Goal: Task Accomplishment & Management: Complete application form

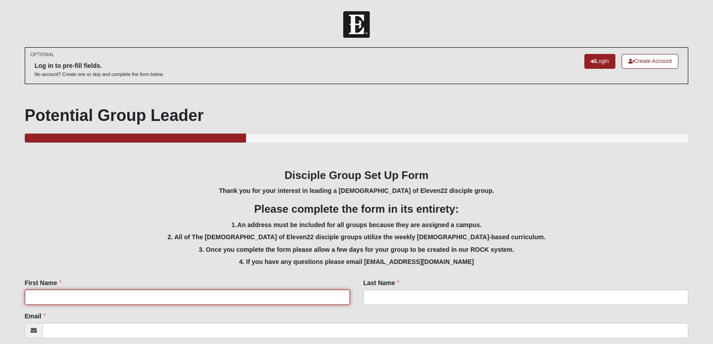
click at [189, 298] on input "First Name" at bounding box center [187, 297] width 325 height 15
type input "Venesa"
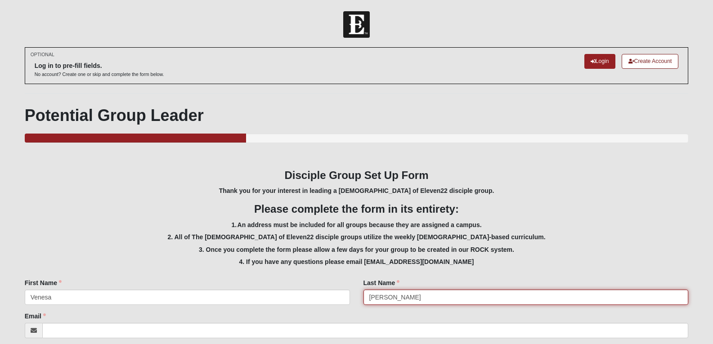
type input "[PERSON_NAME]"
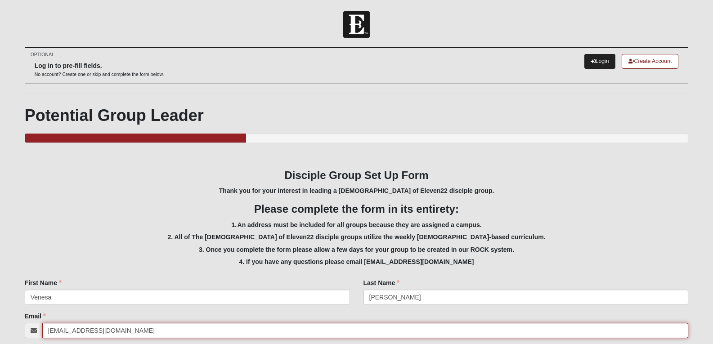
type input "[EMAIL_ADDRESS][DOMAIN_NAME]"
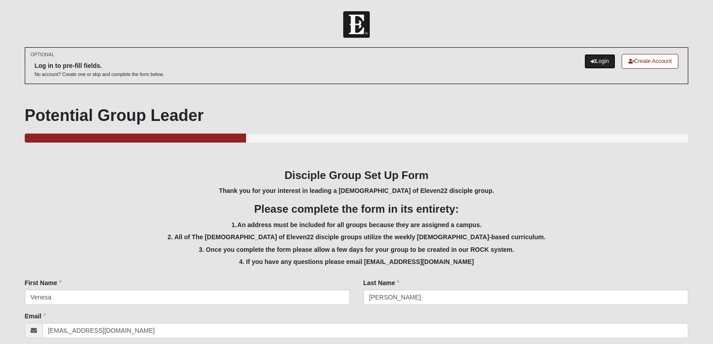
click at [596, 61] on link "Login" at bounding box center [599, 61] width 31 height 15
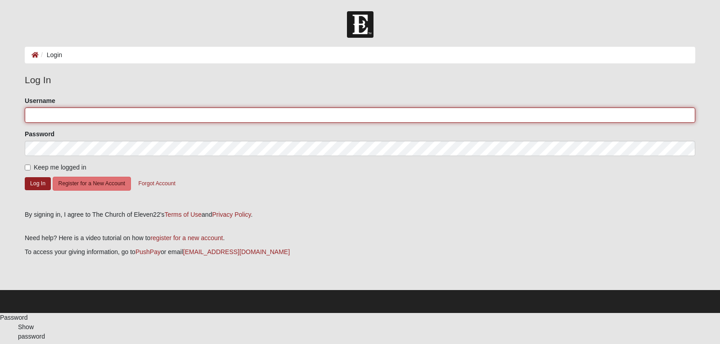
click at [206, 121] on input "Username" at bounding box center [360, 114] width 670 height 15
type input "venesa72"
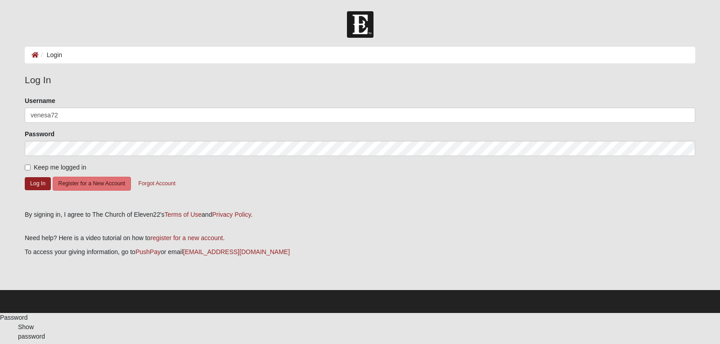
click at [333, 193] on form "Please correct the following: Username venesa72 Password Keep me logged in Log …" at bounding box center [360, 150] width 670 height 108
click at [27, 167] on input "Keep me logged in" at bounding box center [28, 168] width 6 height 6
checkbox input "true"
click at [37, 185] on button "Log In" at bounding box center [38, 183] width 26 height 13
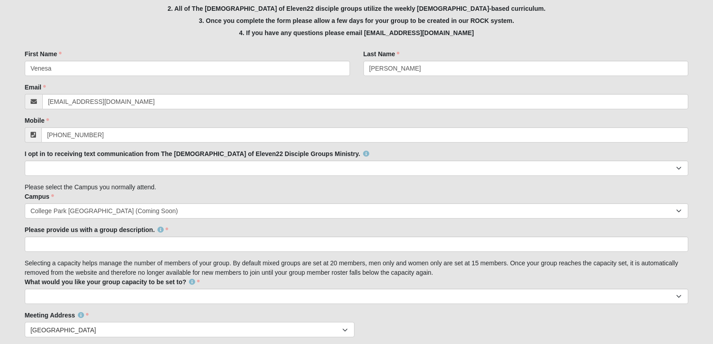
scroll to position [184, 0]
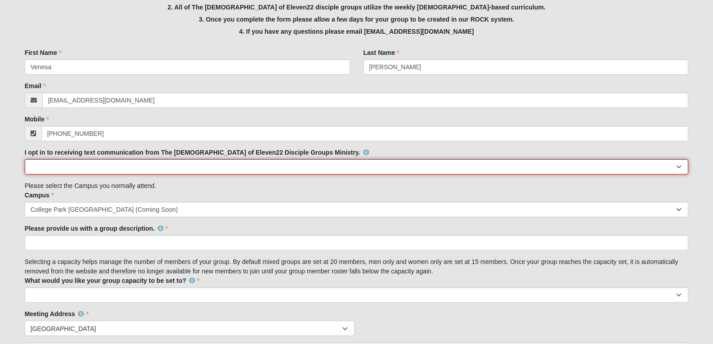
click at [274, 167] on select "Yes No" at bounding box center [357, 166] width 664 height 15
select select "Yes"
click at [25, 159] on select "Yes No" at bounding box center [357, 166] width 664 height 15
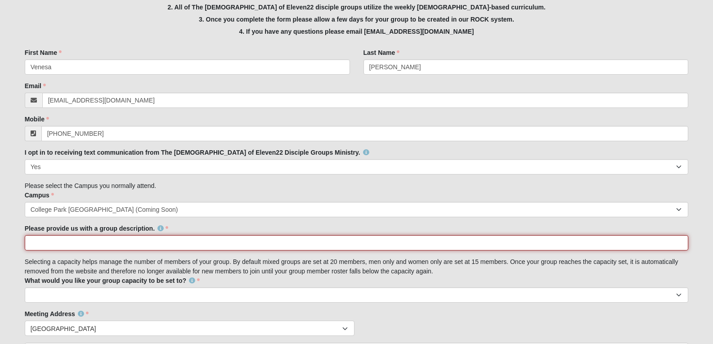
click at [190, 244] on input "Please provide us with a group description." at bounding box center [357, 242] width 664 height 15
click at [57, 239] on input "Please provide us with a group description." at bounding box center [357, 242] width 664 height 15
type input "12"
click at [62, 246] on input "12" at bounding box center [357, 242] width 664 height 15
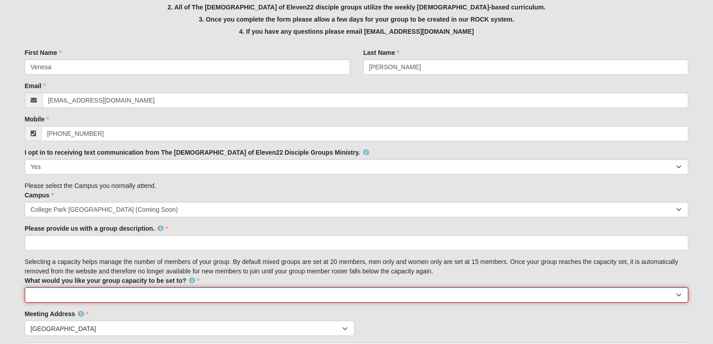
click at [65, 292] on select "10 15 20 25" at bounding box center [357, 294] width 664 height 15
select select "15"
click at [25, 287] on select "10 15 20 25" at bounding box center [357, 294] width 664 height 15
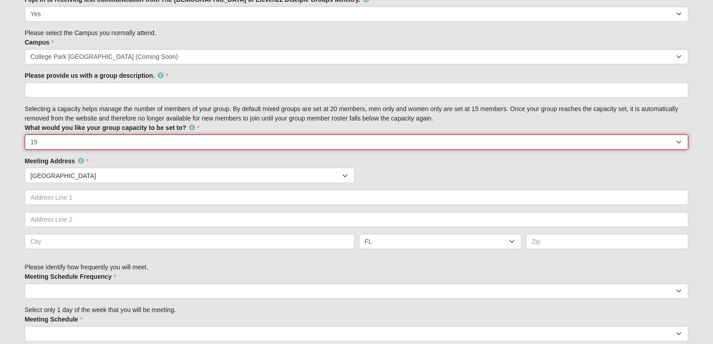
scroll to position [338, 0]
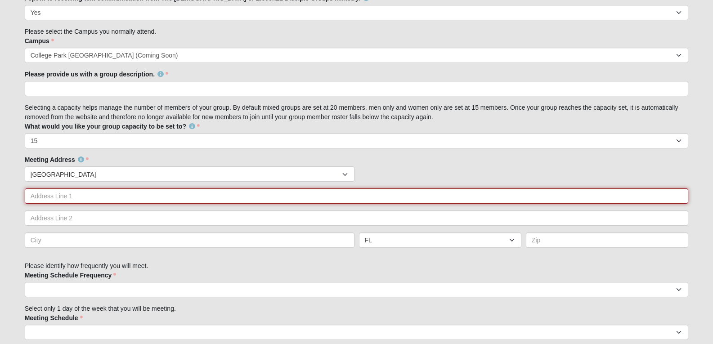
click at [526, 203] on input "text" at bounding box center [357, 195] width 664 height 15
type input "9045 Lee Vista Blvd #1501"
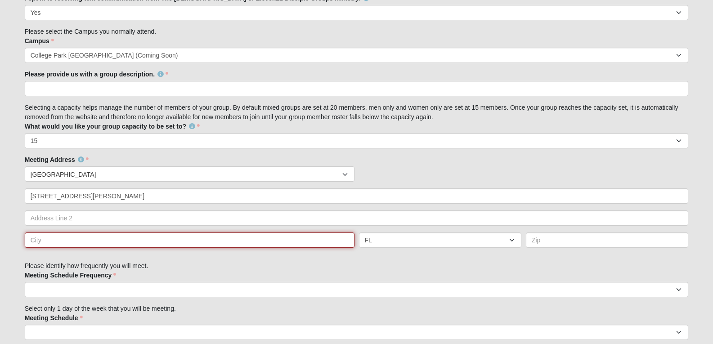
click at [342, 243] on input "text" at bounding box center [190, 240] width 330 height 15
type input "o"
type input "Orlando"
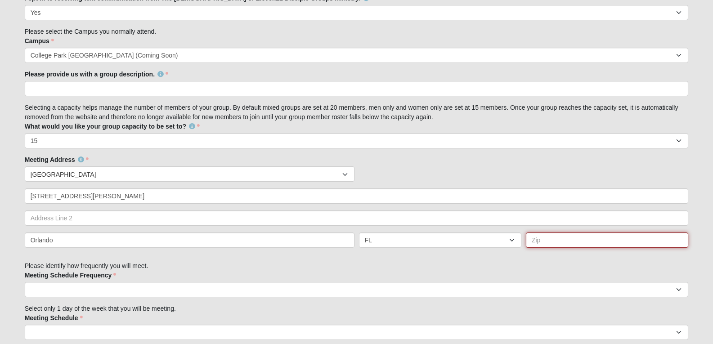
click input "submit" at bounding box center [0, 0] width 0 height 0
click at [550, 239] on input "text" at bounding box center [607, 240] width 162 height 15
type input "32829"
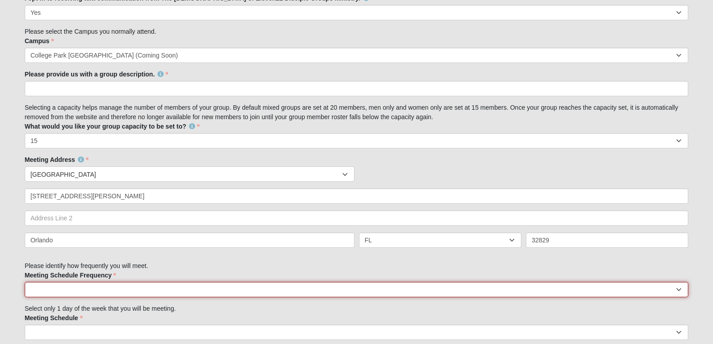
click at [372, 292] on select "weekly biweekly monthly" at bounding box center [357, 289] width 664 height 15
select select "weekly"
click at [25, 282] on select "weekly biweekly monthly" at bounding box center [357, 289] width 664 height 15
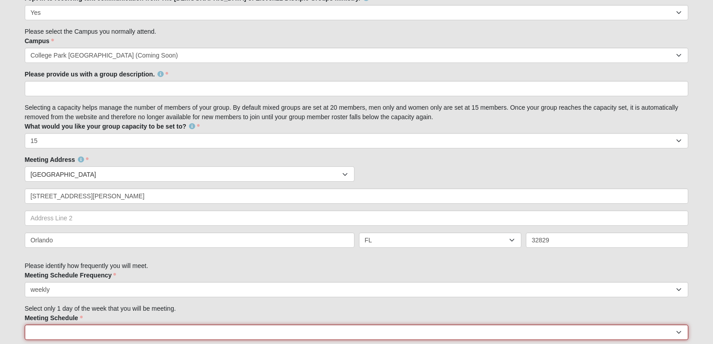
click at [184, 329] on select "Monday Tuesday Wednesday Thursday Friday Saturday Sunday" at bounding box center [357, 332] width 664 height 15
select select "2"
click at [25, 325] on select "Monday Tuesday Wednesday Thursday Friday Saturday Sunday" at bounding box center [357, 332] width 664 height 15
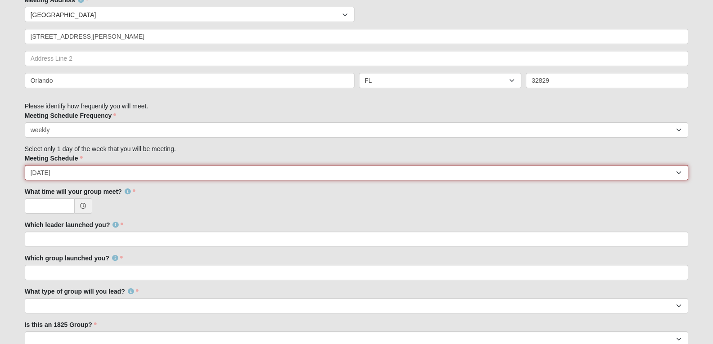
scroll to position [502, 0]
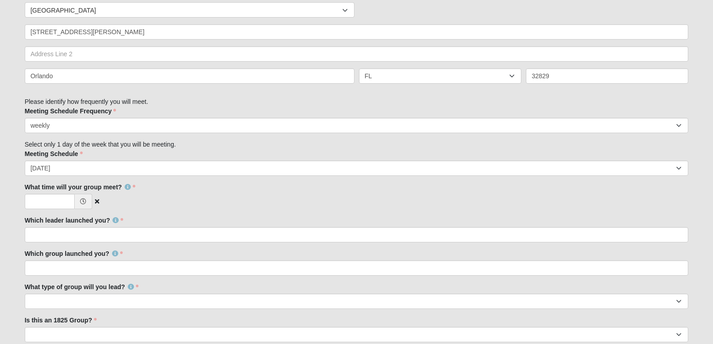
click at [85, 202] on icon at bounding box center [83, 201] width 6 height 6
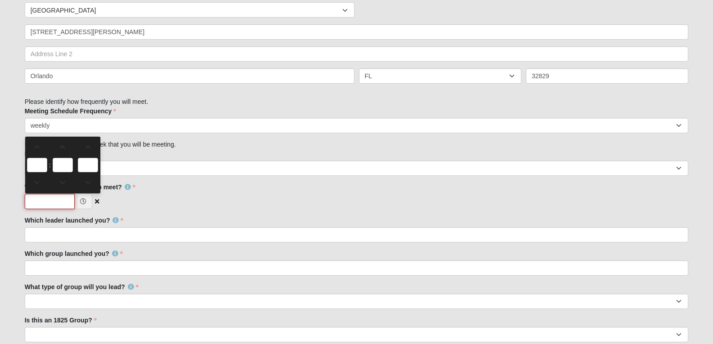
click at [44, 197] on input "What time will your group meet?" at bounding box center [50, 201] width 50 height 15
type input "6:00 PM"
type input "6"
type input "00"
type input "PM"
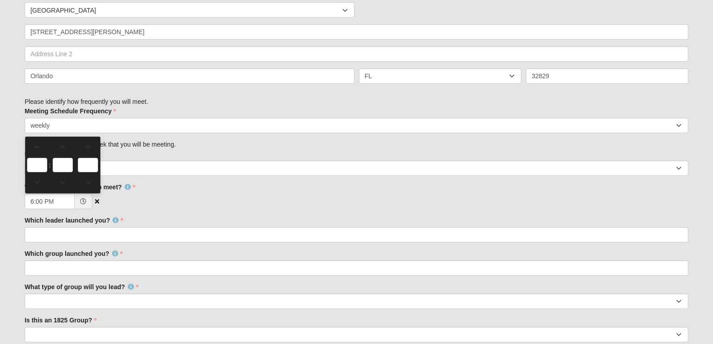
click at [85, 203] on icon at bounding box center [83, 201] width 6 height 6
click at [39, 187] on link at bounding box center [37, 183] width 20 height 18
type input "5:00 PM"
click at [36, 164] on input "5" at bounding box center [37, 165] width 20 height 14
type input "6"
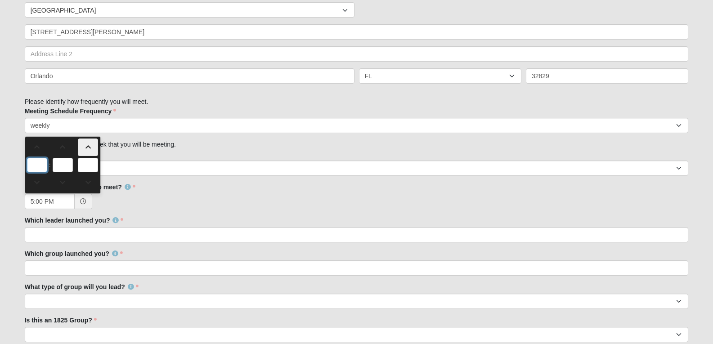
type input "6:00 PM"
click at [38, 164] on input "6" at bounding box center [37, 165] width 20 height 14
type input "6"
click at [63, 166] on input "00" at bounding box center [63, 165] width 20 height 14
click at [84, 162] on input "PM" at bounding box center [88, 165] width 20 height 14
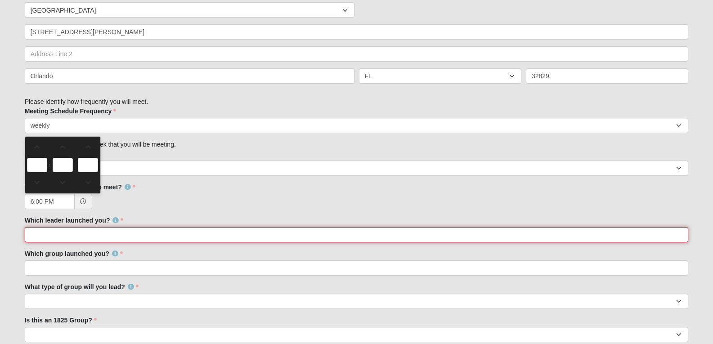
click at [128, 234] on input "Which leader launched you?" at bounding box center [357, 234] width 664 height 15
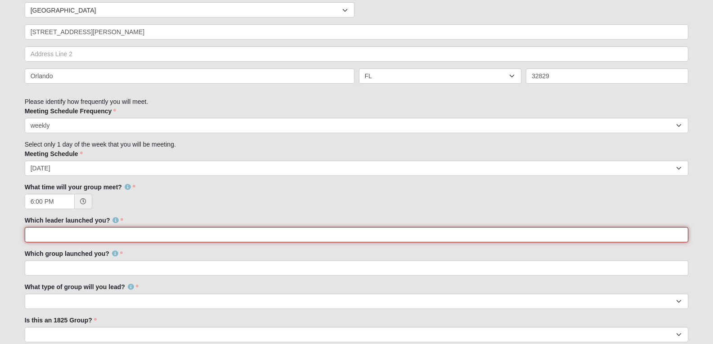
click at [106, 234] on input "Which leader launched you?" at bounding box center [357, 234] width 664 height 15
type input "Soontaree Simms"
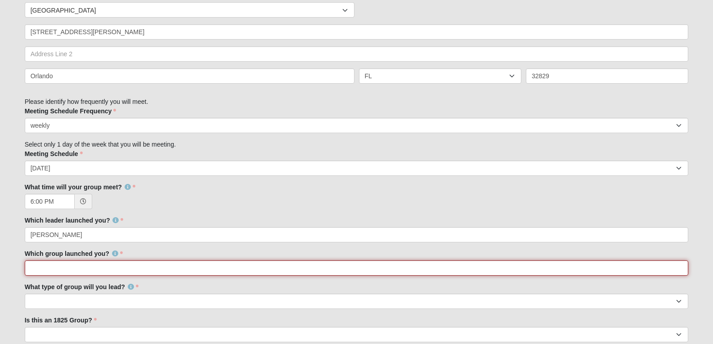
click at [96, 269] on input "Which group launched you?" at bounding box center [357, 267] width 664 height 15
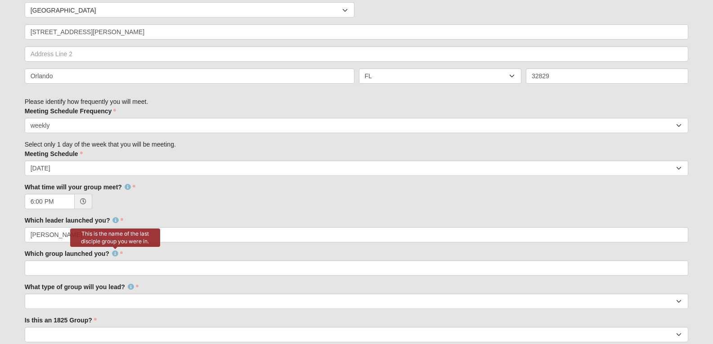
click at [117, 253] on icon at bounding box center [115, 254] width 6 height 6
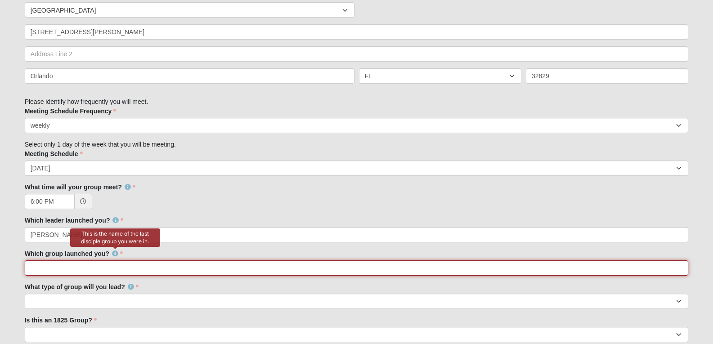
click at [111, 268] on input "Which group launched you?" at bounding box center [357, 267] width 664 height 15
click at [108, 270] on input "Which group launched you?" at bounding box center [357, 267] width 664 height 15
type input "o"
click at [108, 270] on input "Jaime" at bounding box center [357, 267] width 664 height 15
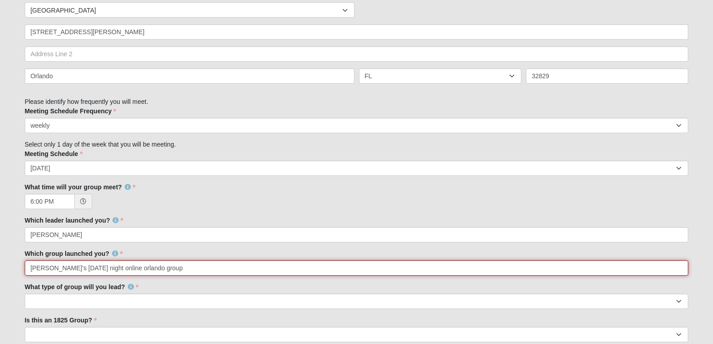
type input "Jaime's wednesday night online orlando group"
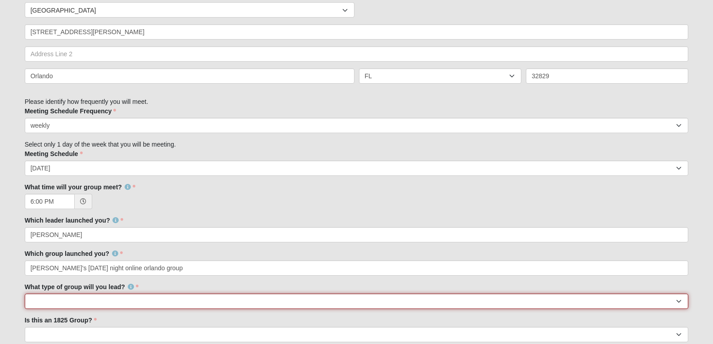
click at [96, 300] on select "Mens Womens Mixed" at bounding box center [357, 301] width 664 height 15
select select "1F90574A-4510-469F-BDE5-929B0B570BE6"
click at [25, 294] on select "Mens Womens Mixed" at bounding box center [357, 301] width 664 height 15
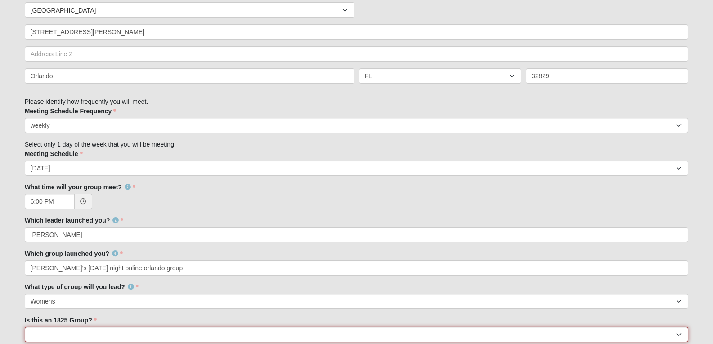
click at [72, 334] on select "No Yes" at bounding box center [357, 334] width 664 height 15
select select "False"
click at [25, 327] on select "No Yes" at bounding box center [357, 334] width 664 height 15
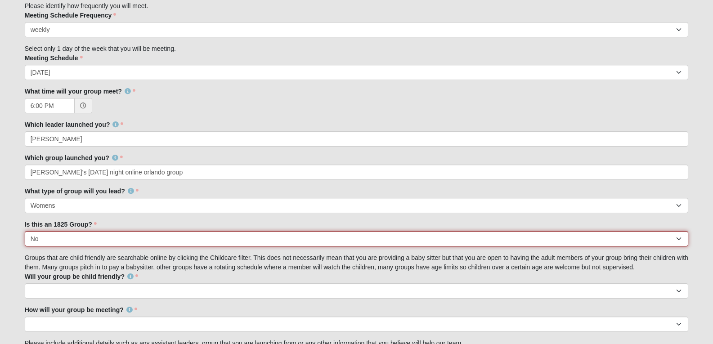
scroll to position [685, 0]
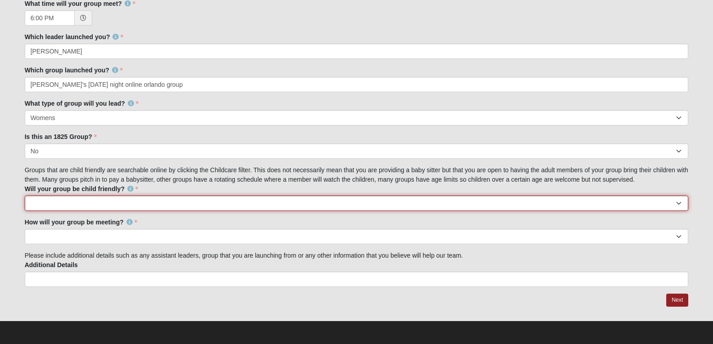
click at [300, 204] on select "No Yes" at bounding box center [357, 203] width 664 height 15
select select "False"
click at [25, 196] on select "No Yes" at bounding box center [357, 203] width 664 height 15
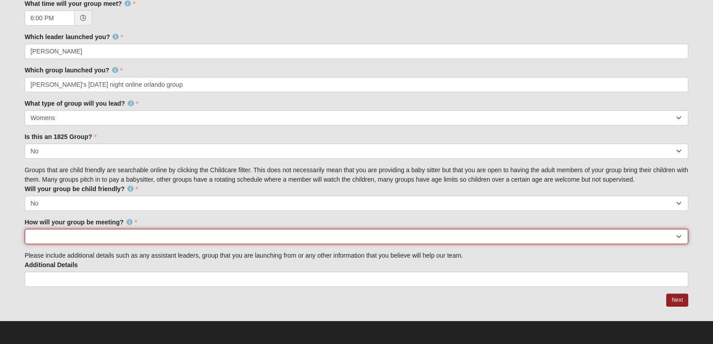
click at [249, 238] on select "In Person Online" at bounding box center [357, 236] width 664 height 15
select select "1596"
click at [25, 229] on select "In Person Online" at bounding box center [357, 236] width 664 height 15
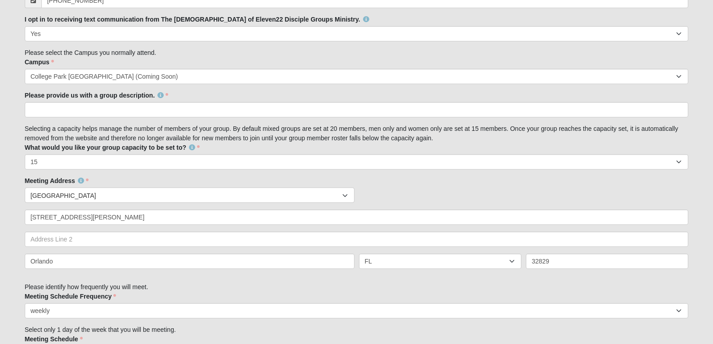
scroll to position [188, 0]
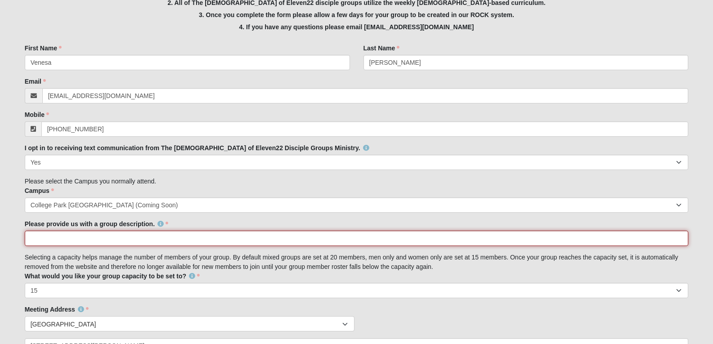
click at [118, 238] on input "Please provide us with a group description." at bounding box center [357, 238] width 664 height 15
paste input "Why We Meet To walk through life together—encouraging one another as we dig dee…"
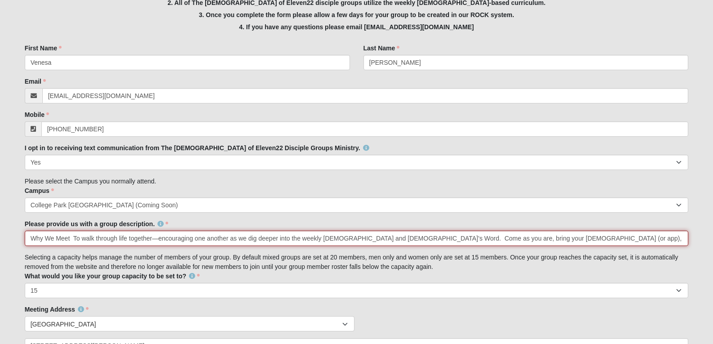
scroll to position [0, 188]
click at [491, 237] on input "Why We Meet To walk through life together—encouraging one another as we dig dee…" at bounding box center [357, 238] width 664 height 15
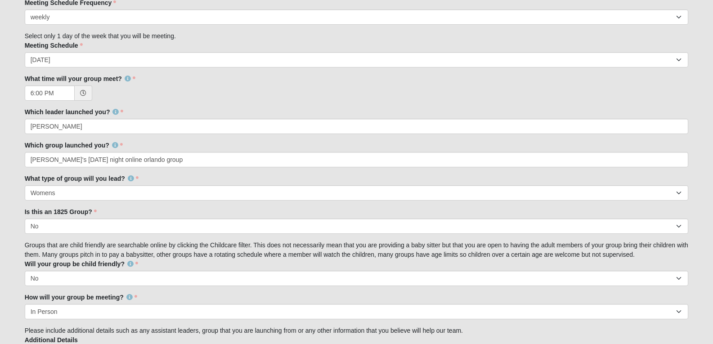
scroll to position [685, 0]
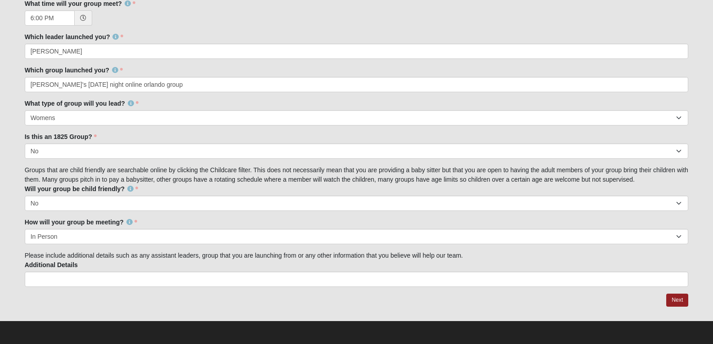
type input "Why We Meet To walk through life together—encouraging one another as we dig dee…"
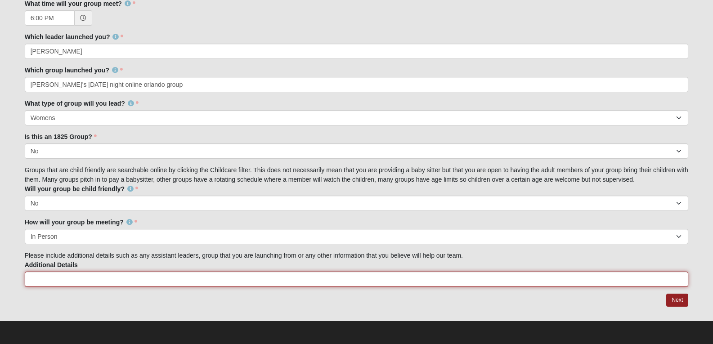
scroll to position [0, 0]
click at [312, 277] on input "Additional Details" at bounding box center [357, 279] width 664 height 15
type input "co-leader: Soontaree Simms"
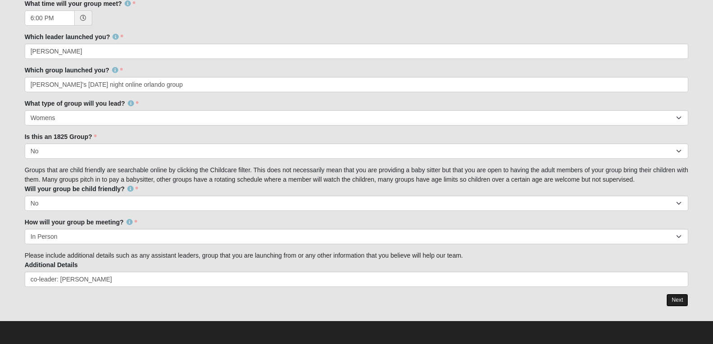
click at [680, 297] on link "Next" at bounding box center [677, 300] width 22 height 13
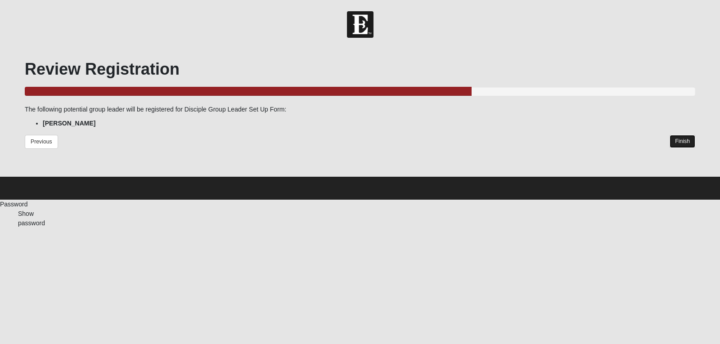
click at [680, 143] on link "Finish" at bounding box center [682, 141] width 26 height 13
